Goal: Transaction & Acquisition: Purchase product/service

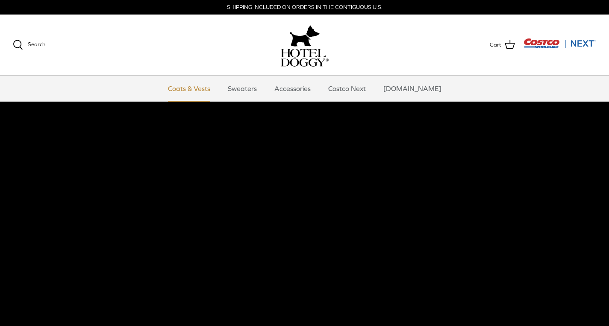
click at [197, 92] on link "Coats & Vests" at bounding box center [189, 89] width 58 height 26
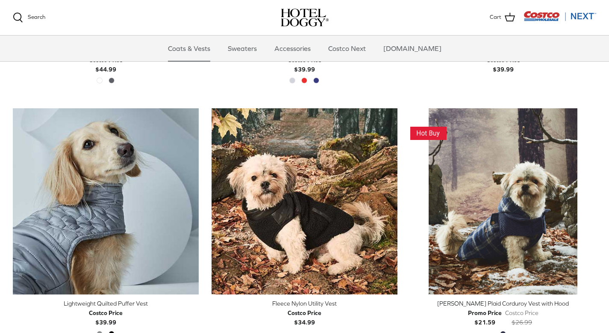
scroll to position [924, 0]
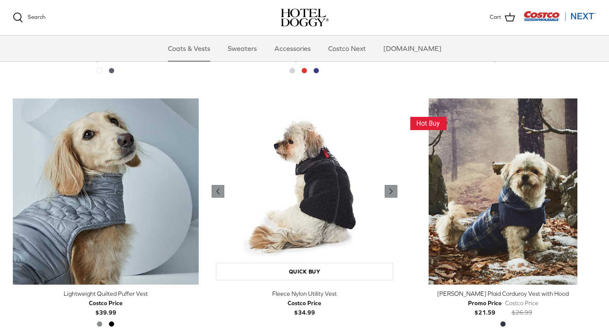
click at [335, 133] on img "Fleece Nylon Utility Vest" at bounding box center [305, 191] width 186 height 186
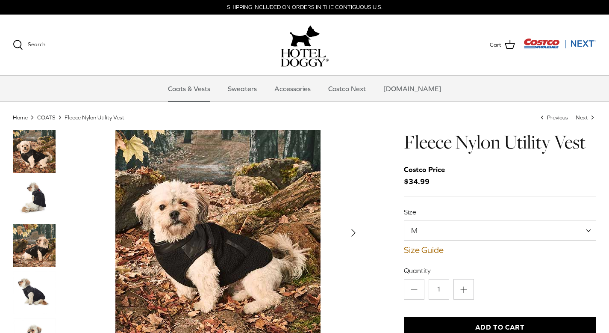
click at [39, 250] on img "Thumbnail Link" at bounding box center [34, 245] width 43 height 43
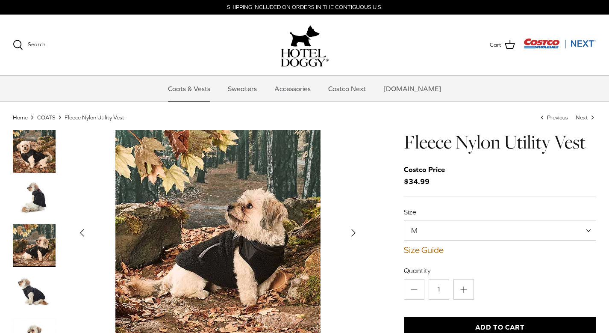
click at [43, 195] on img "Thumbnail Link" at bounding box center [34, 198] width 43 height 43
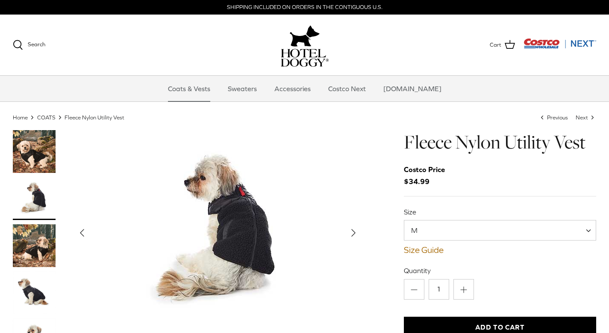
click at [35, 153] on img "Thumbnail Link" at bounding box center [34, 151] width 43 height 43
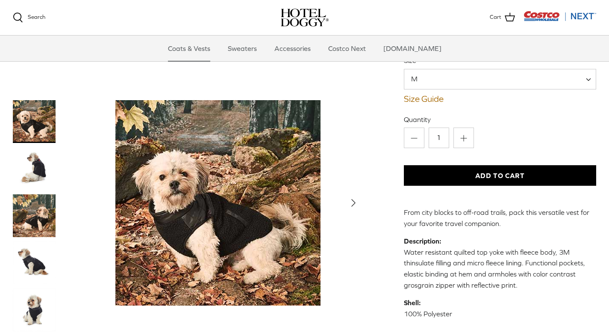
scroll to position [44, 0]
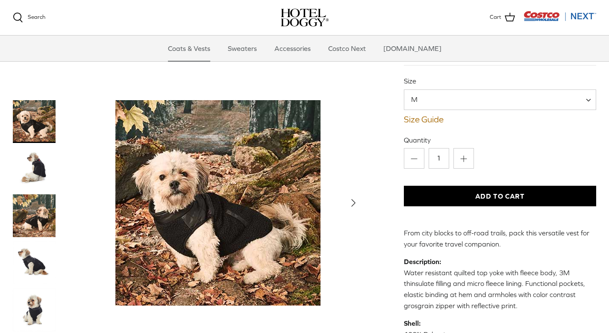
click at [527, 106] on span "M" at bounding box center [500, 99] width 192 height 21
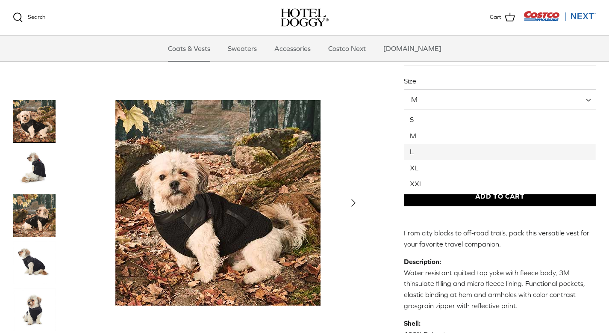
click at [604, 207] on div "Left Right S" at bounding box center [304, 225] width 609 height 452
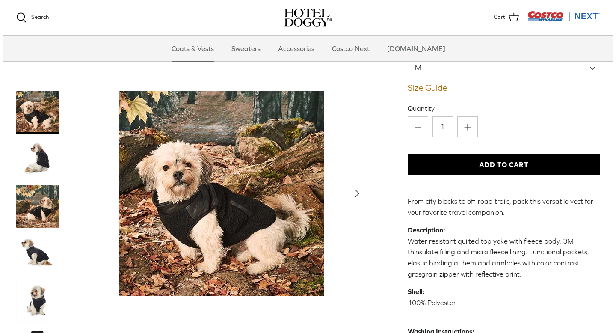
scroll to position [77, 0]
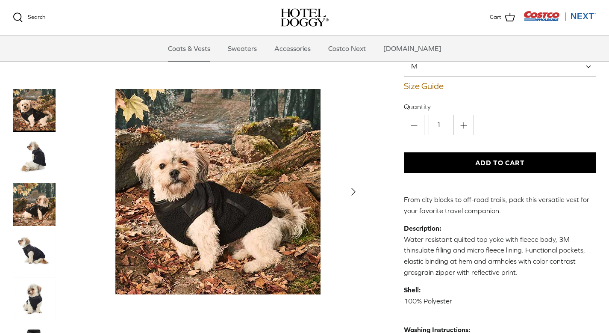
click at [27, 217] on img "Thumbnail Link" at bounding box center [34, 204] width 43 height 43
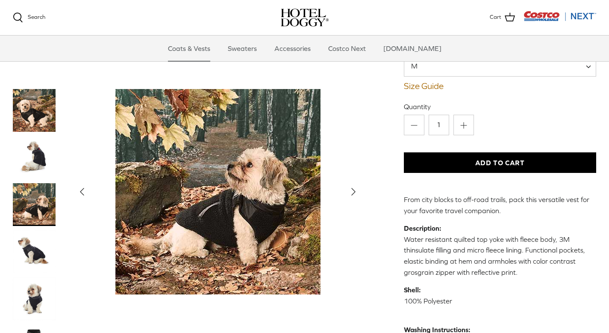
click at [30, 303] on img "Thumbnail Link" at bounding box center [34, 298] width 43 height 43
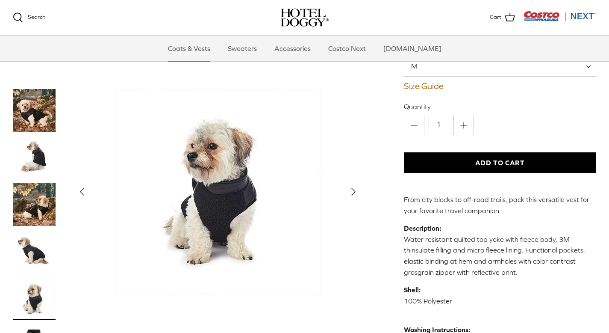
click at [30, 252] on img "Thumbnail Link" at bounding box center [34, 251] width 43 height 43
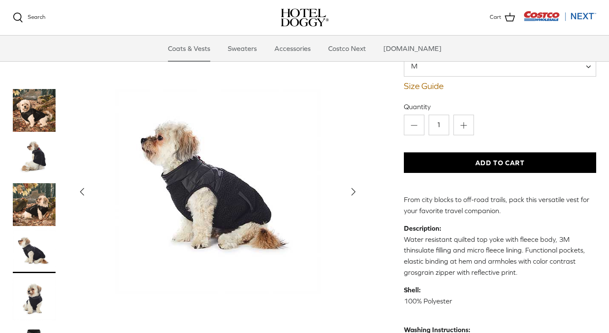
click at [421, 74] on span "M" at bounding box center [500, 66] width 192 height 21
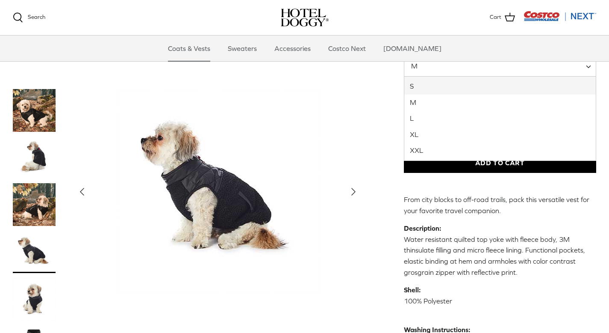
click at [356, 112] on div "Show Gallery" at bounding box center [218, 190] width 290 height 205
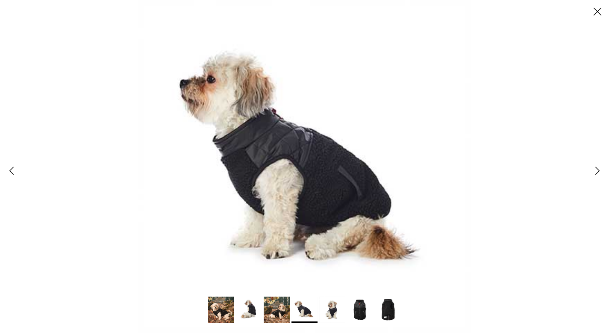
click at [596, 9] on icon "Close" at bounding box center [597, 11] width 15 height 15
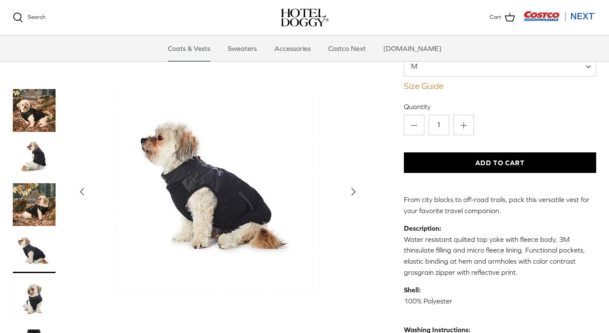
click at [425, 88] on link "Size Guide" at bounding box center [500, 86] width 192 height 10
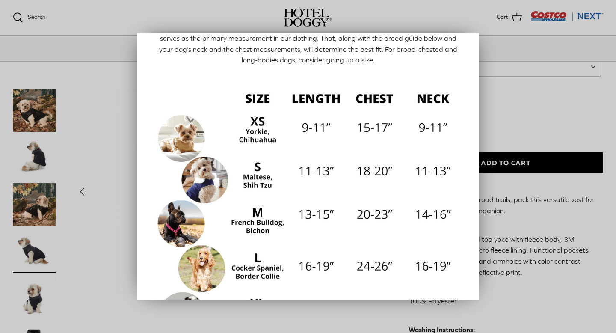
scroll to position [24, 0]
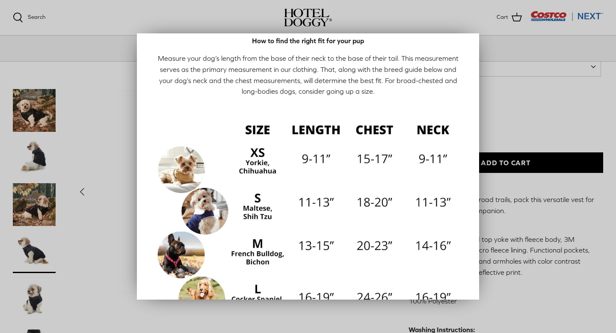
click at [469, 75] on div "Close How to find the right fit for your pup Measure your dog’s length from the…" at bounding box center [308, 166] width 342 height 266
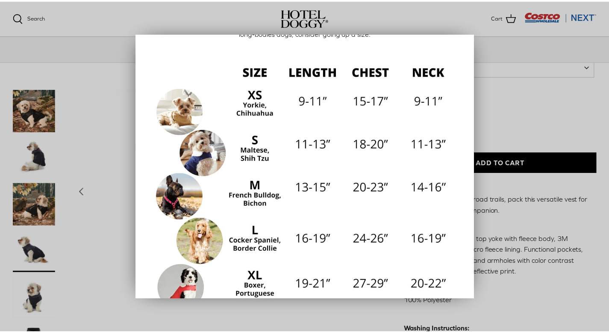
scroll to position [0, 0]
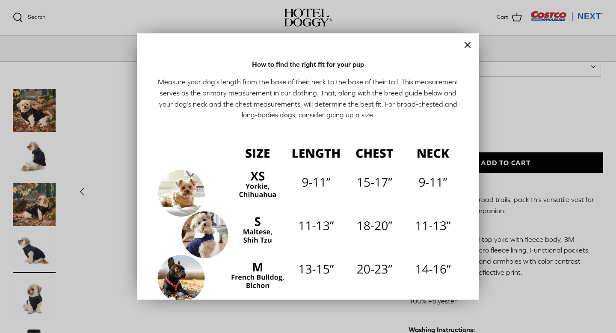
click at [505, 96] on div at bounding box center [308, 166] width 616 height 333
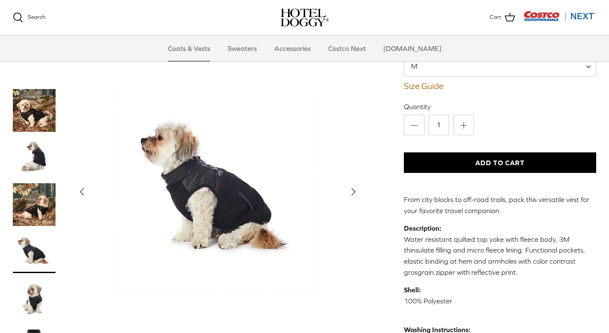
scroll to position [77, 0]
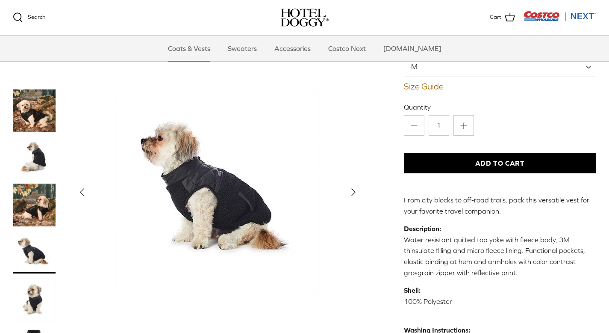
click at [22, 211] on img "Thumbnail Link" at bounding box center [34, 204] width 43 height 43
